Goal: Obtain resource: Download file/media

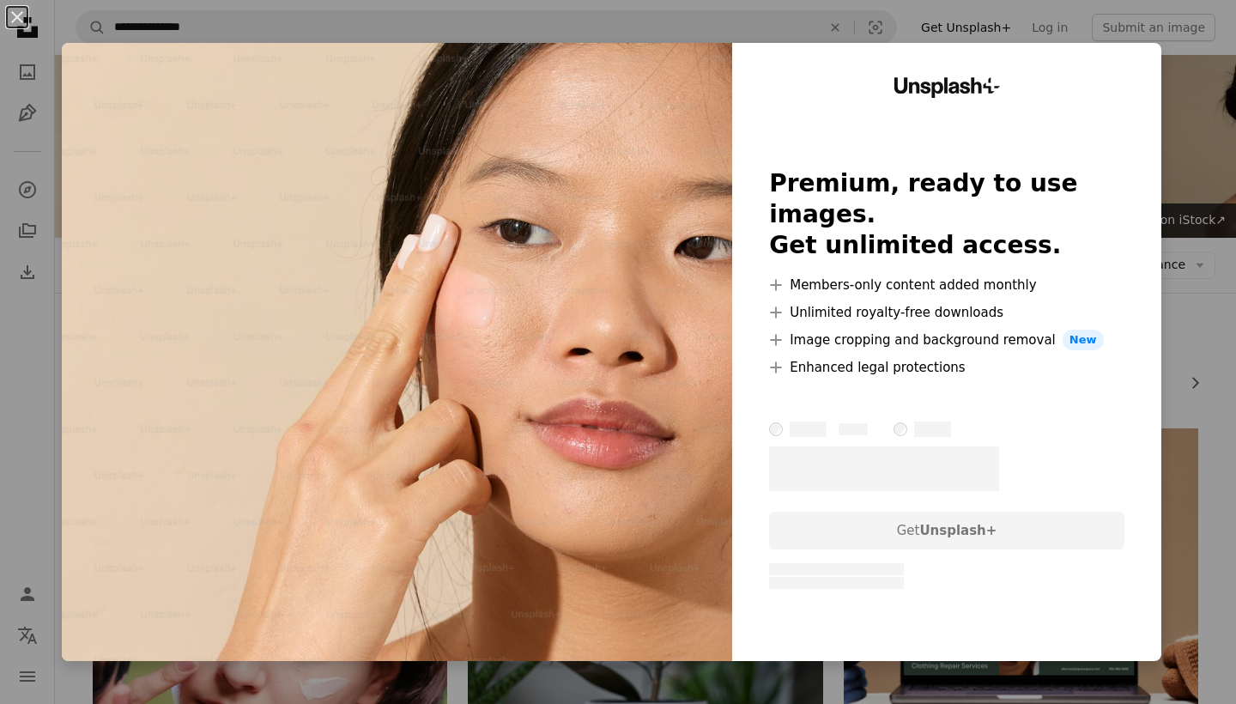
scroll to position [1560, 0]
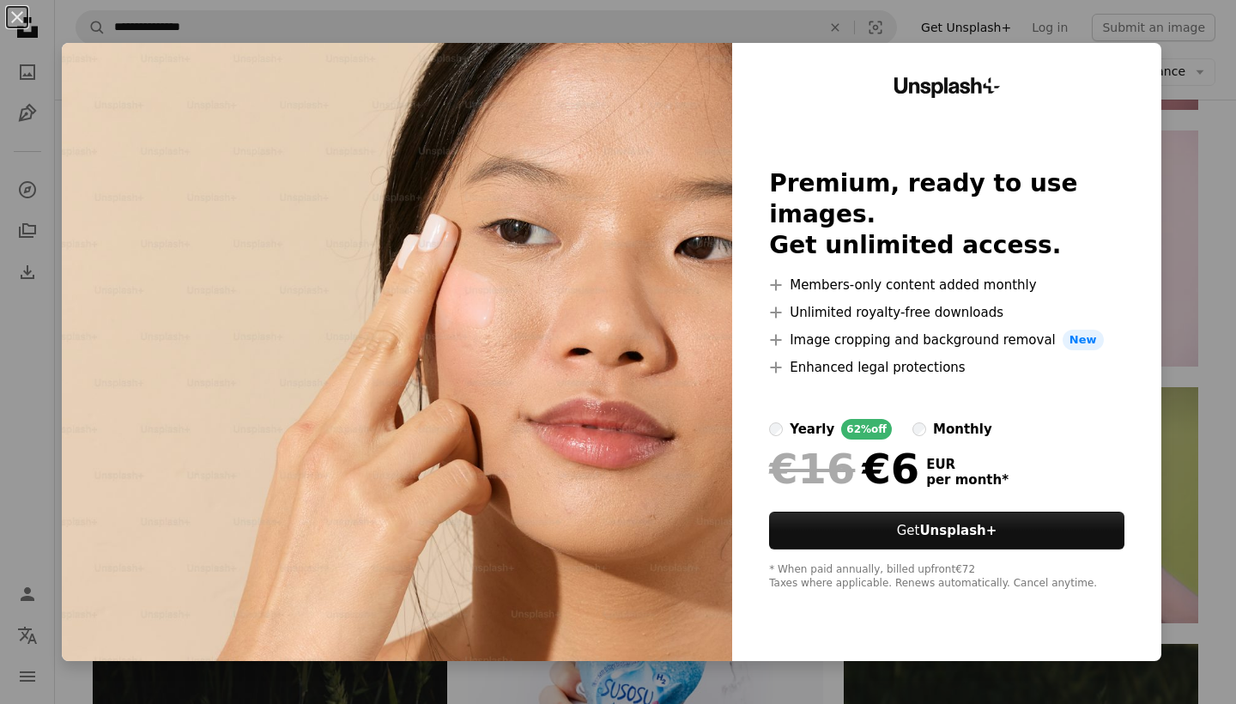
click at [1212, 112] on div "An X shape Unsplash+ Premium, ready to use images. Get unlimited access. A plus…" at bounding box center [618, 352] width 1236 height 704
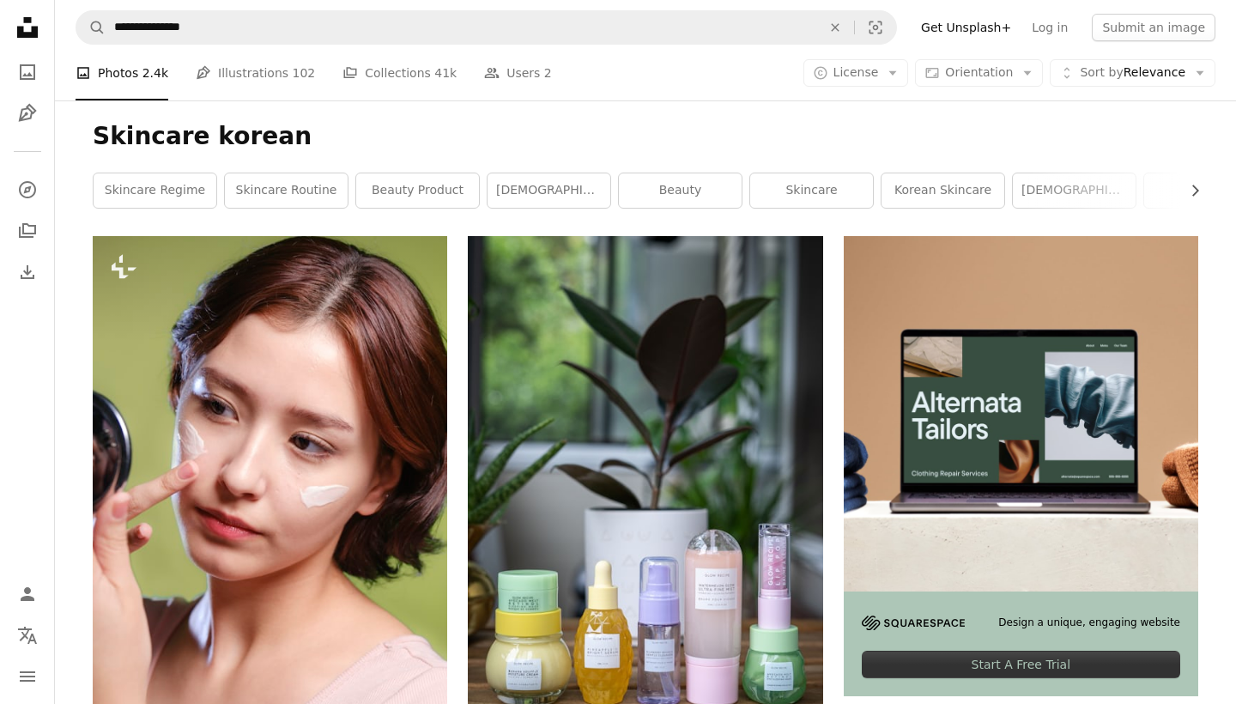
scroll to position [195, 0]
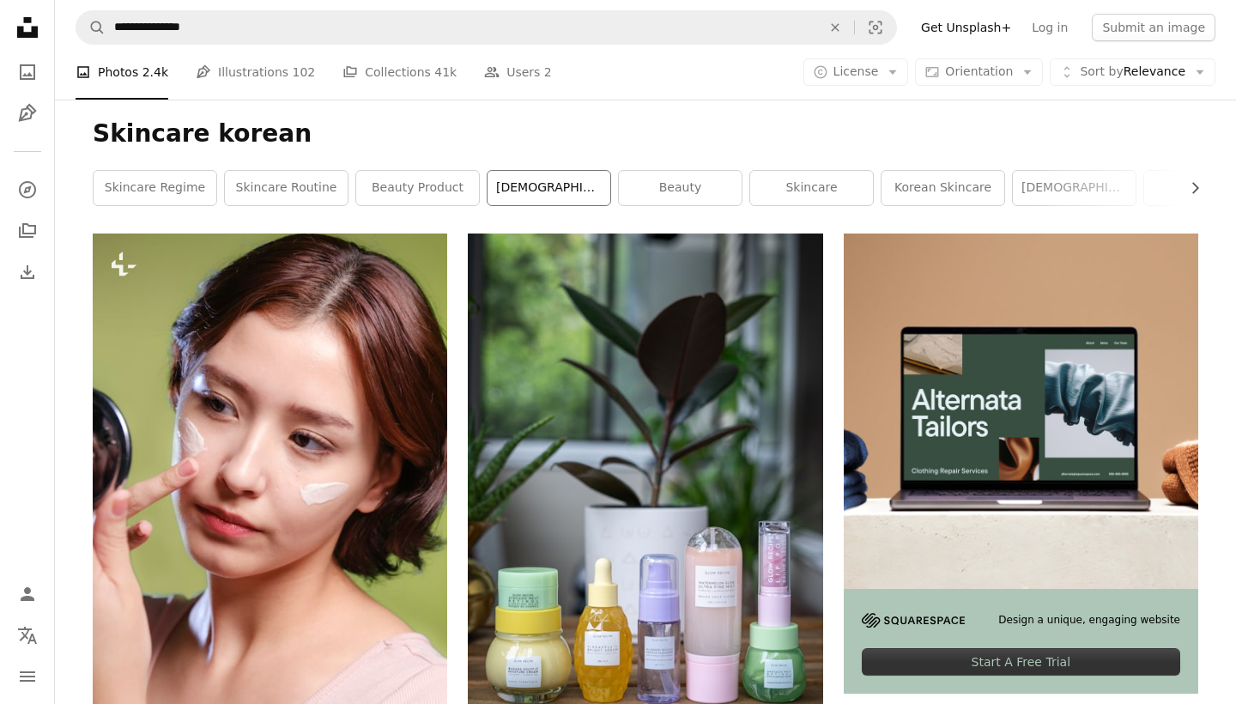
click at [591, 182] on link "[DEMOGRAPHIC_DATA]" at bounding box center [549, 188] width 123 height 34
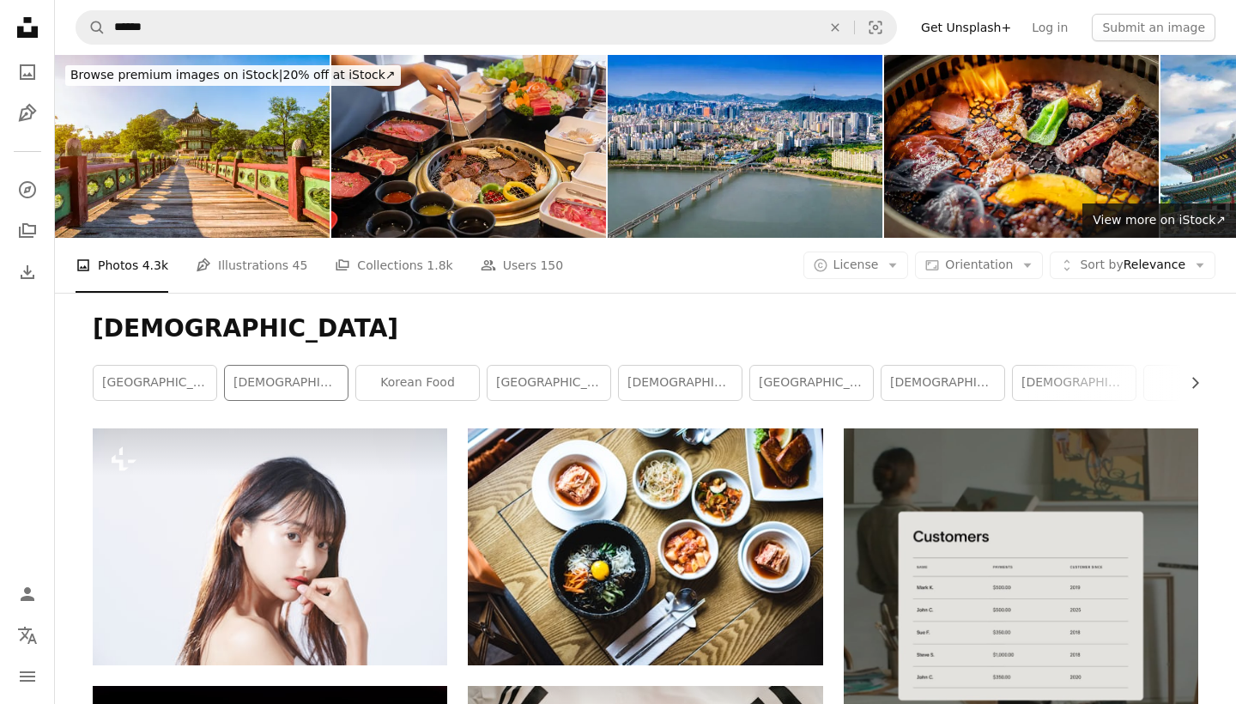
click at [267, 399] on div "[DEMOGRAPHIC_DATA] girl" at bounding box center [286, 383] width 124 height 36
click at [267, 383] on link "[DEMOGRAPHIC_DATA] girl" at bounding box center [286, 383] width 123 height 34
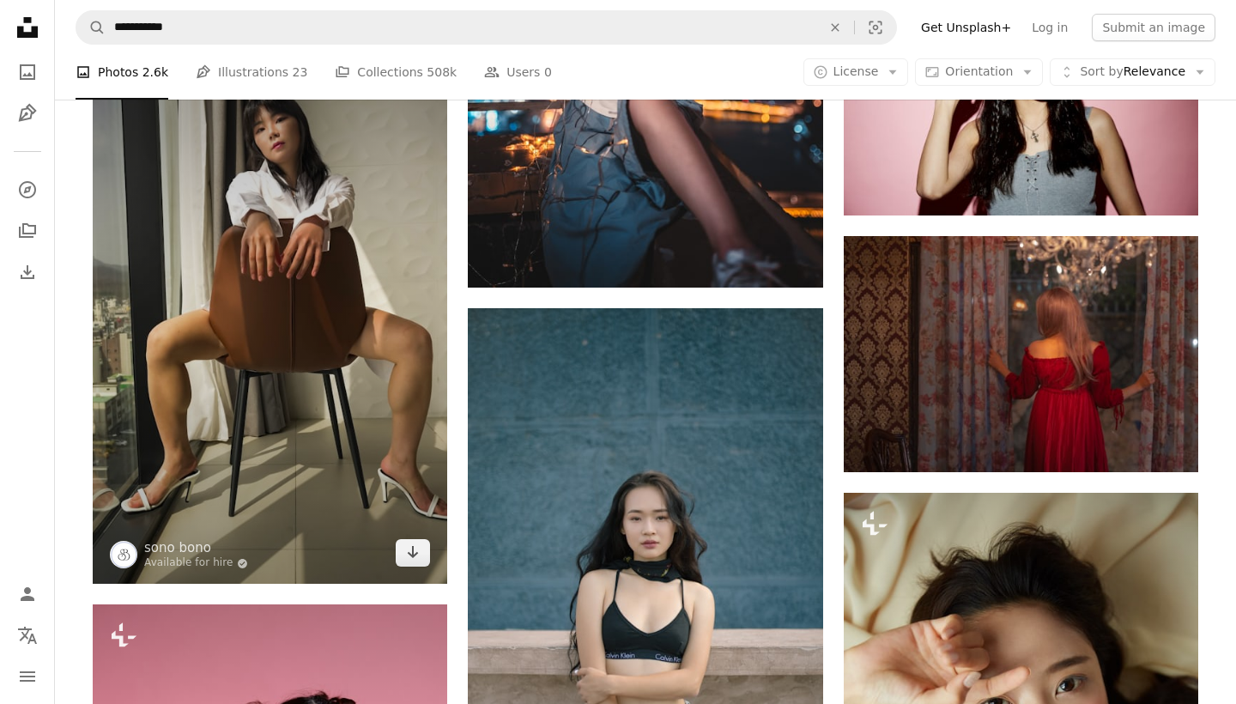
scroll to position [1724, 0]
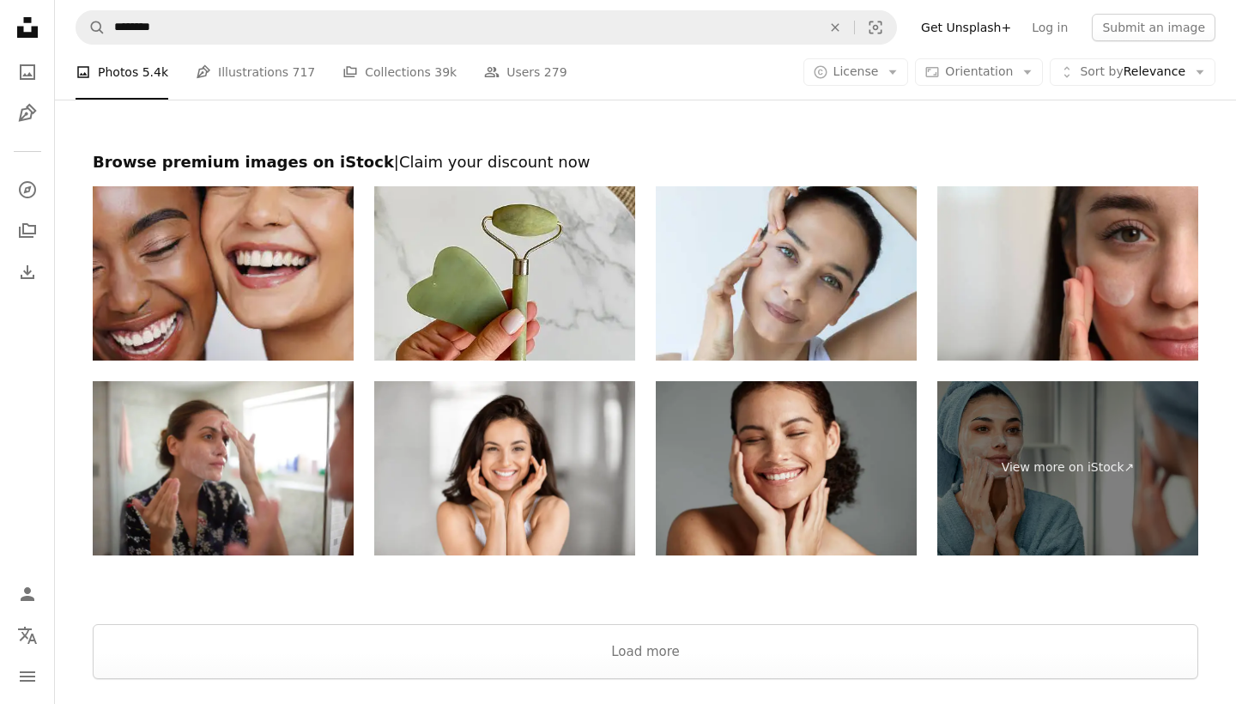
scroll to position [3854, 0]
